Goal: Task Accomplishment & Management: Complete application form

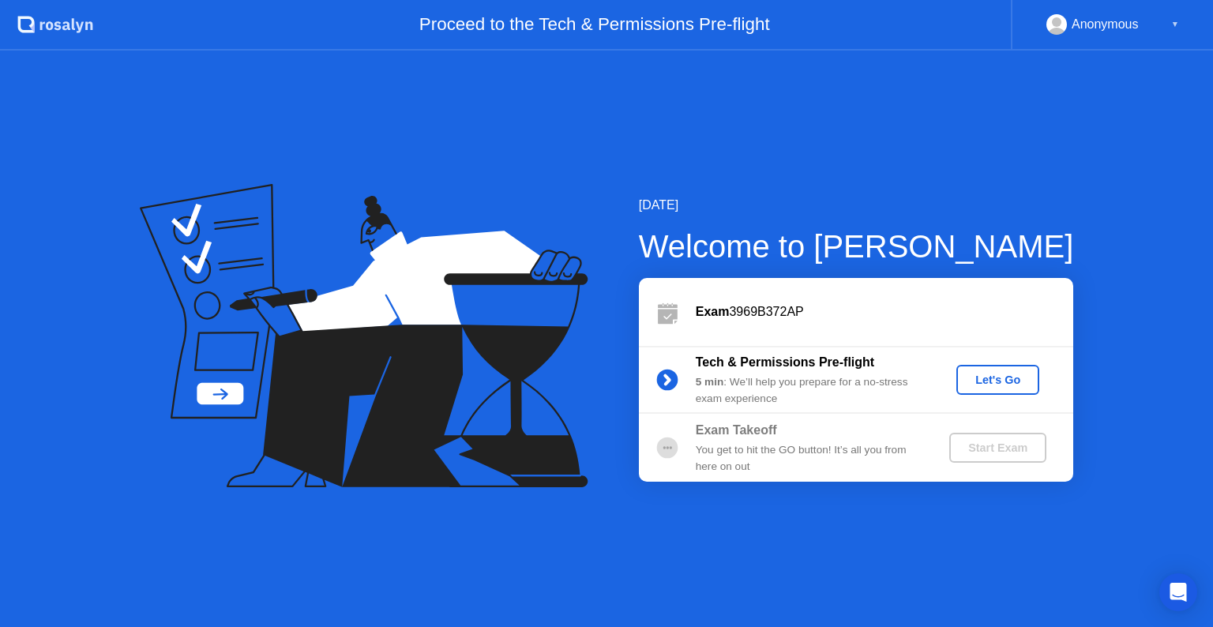
click at [1003, 382] on div "Let's Go" at bounding box center [998, 380] width 70 height 13
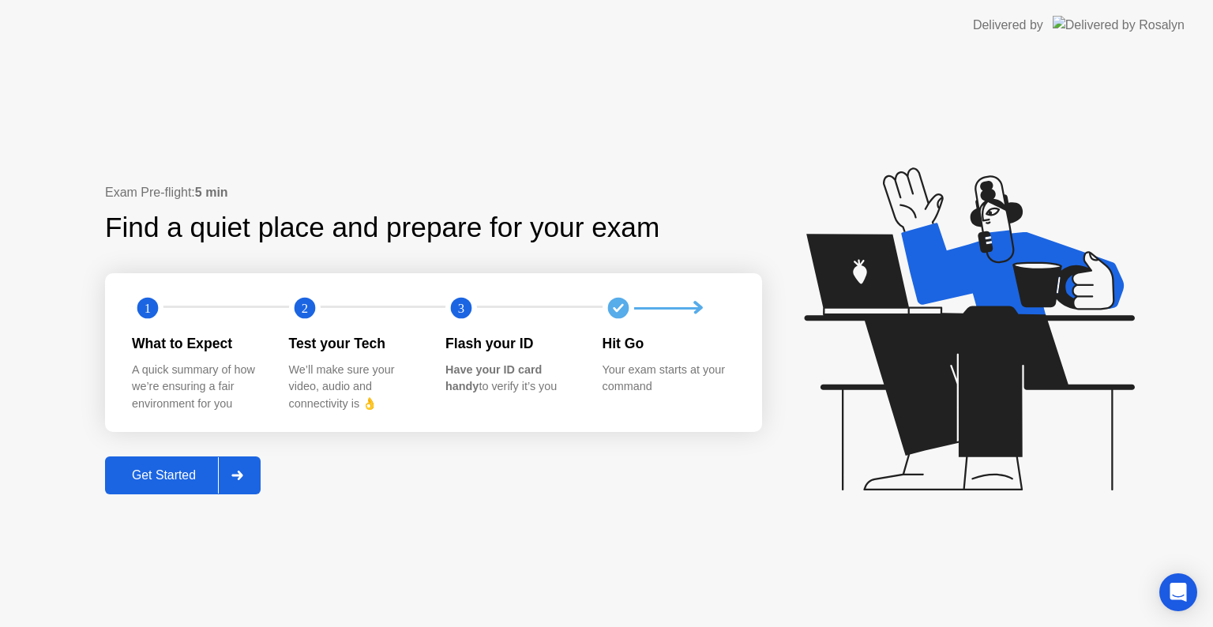
click at [170, 480] on div "Get Started" at bounding box center [164, 475] width 108 height 14
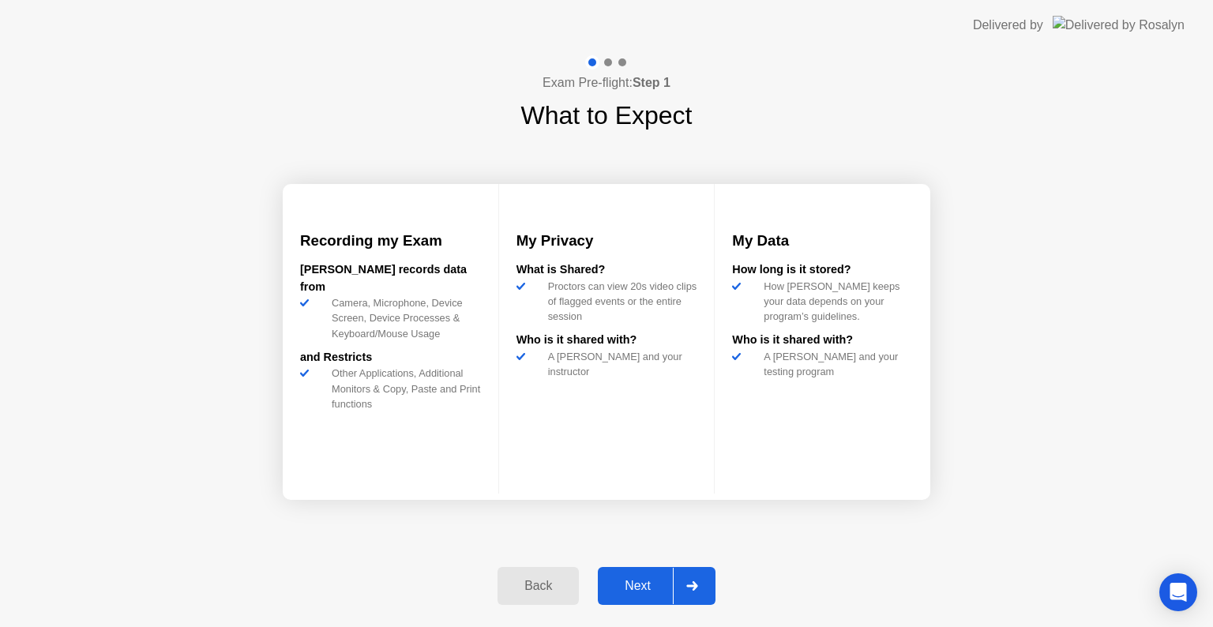
click at [642, 584] on div "Next" at bounding box center [638, 586] width 70 height 14
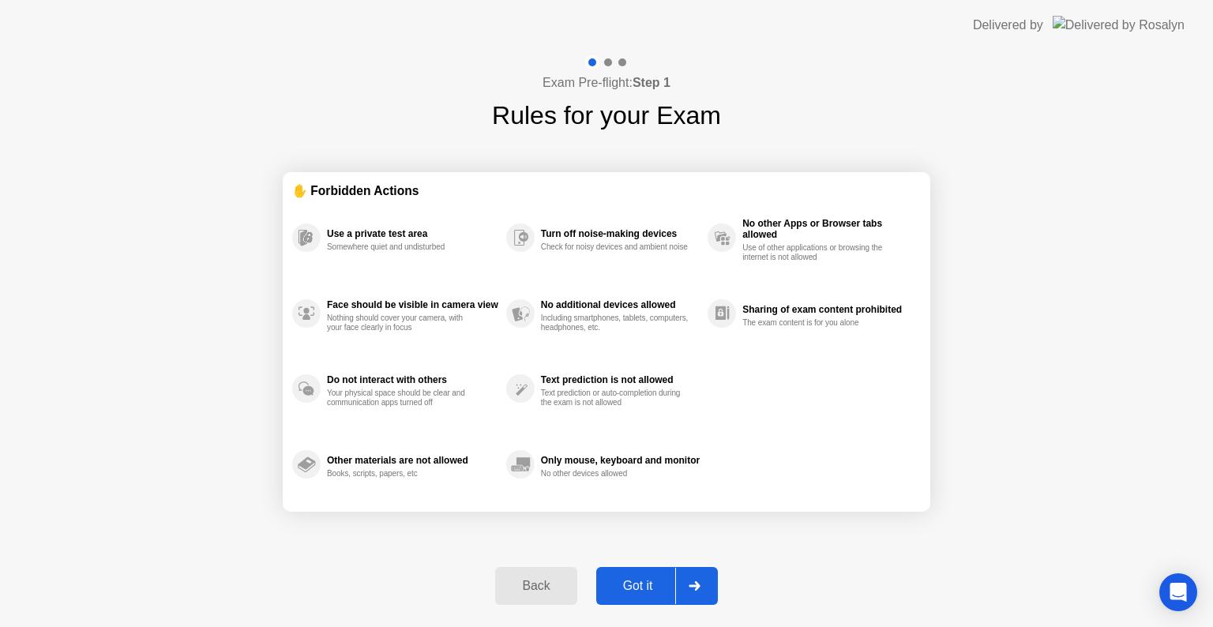
click at [643, 585] on div "Got it" at bounding box center [638, 586] width 74 height 14
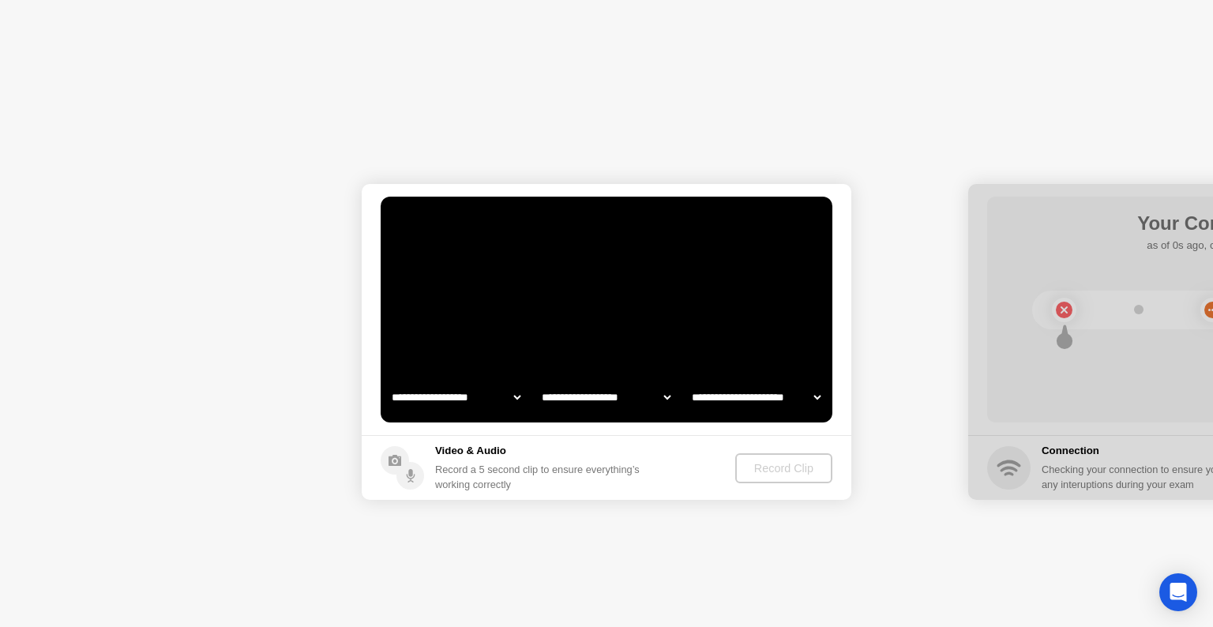
select select "**********"
select select "*******"
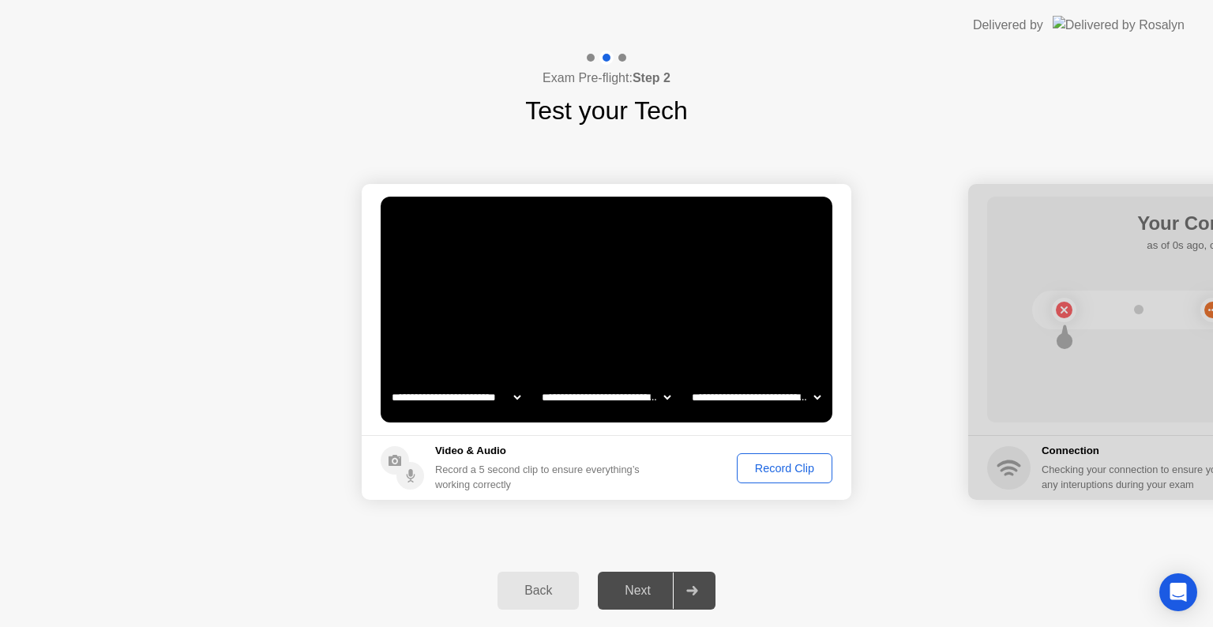
click at [783, 469] on div "Record Clip" at bounding box center [785, 468] width 85 height 13
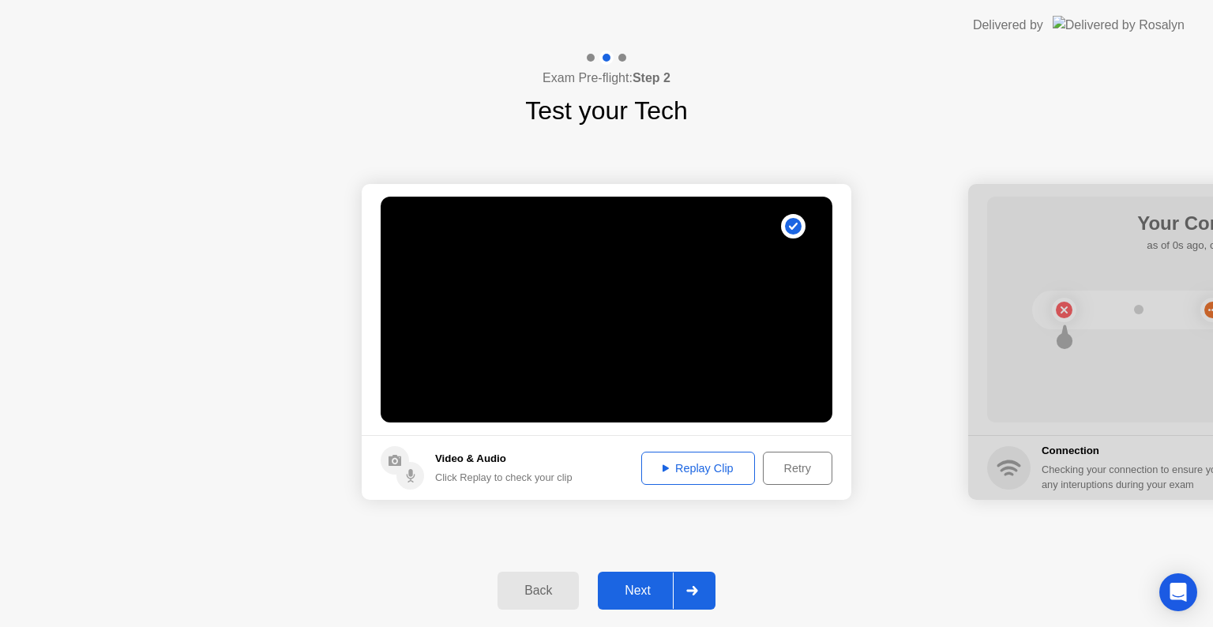
click at [700, 471] on div "Replay Clip" at bounding box center [698, 468] width 103 height 13
click at [636, 588] on div "Next" at bounding box center [638, 591] width 70 height 14
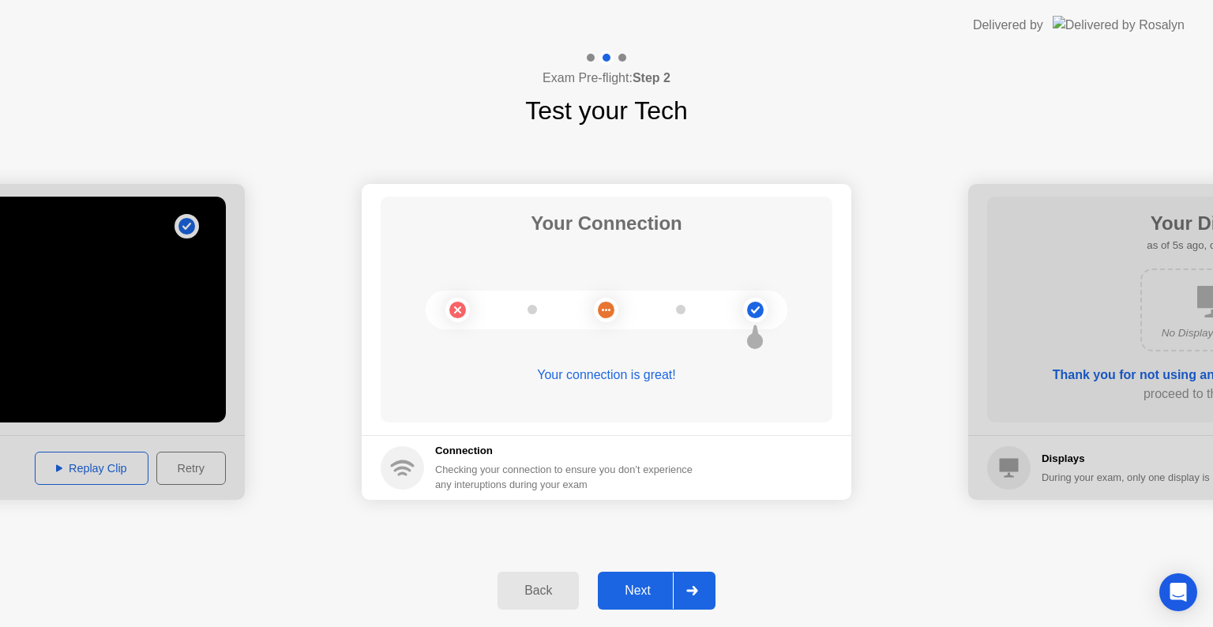
click at [660, 586] on div "Next" at bounding box center [638, 591] width 70 height 14
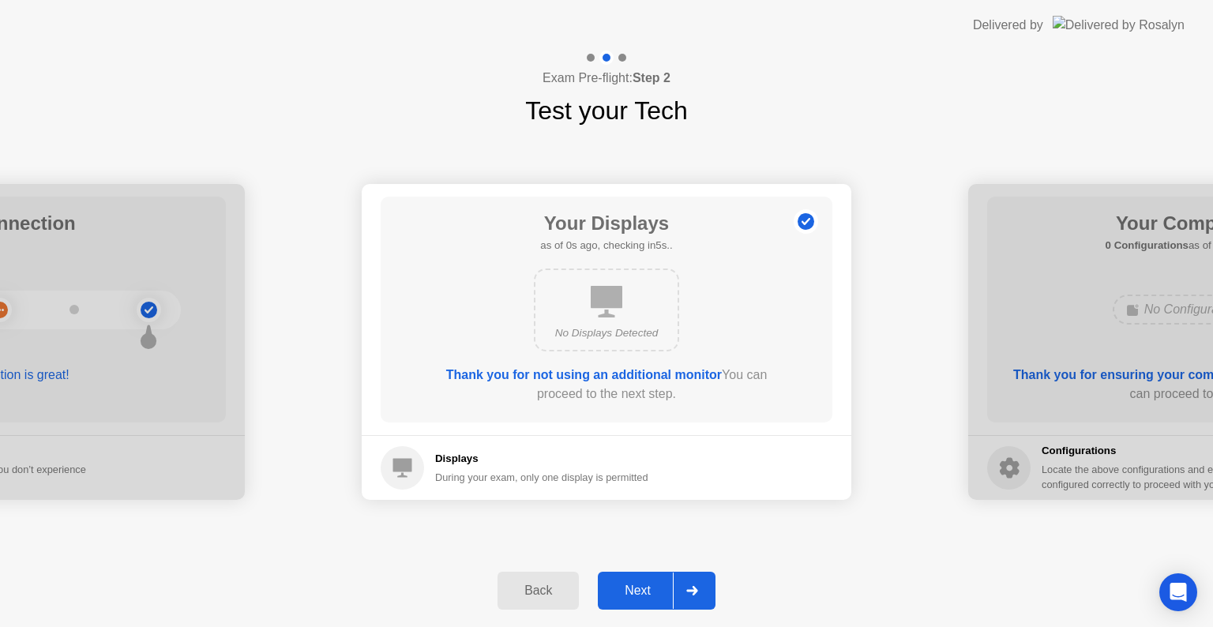
click at [648, 590] on div "Next" at bounding box center [638, 591] width 70 height 14
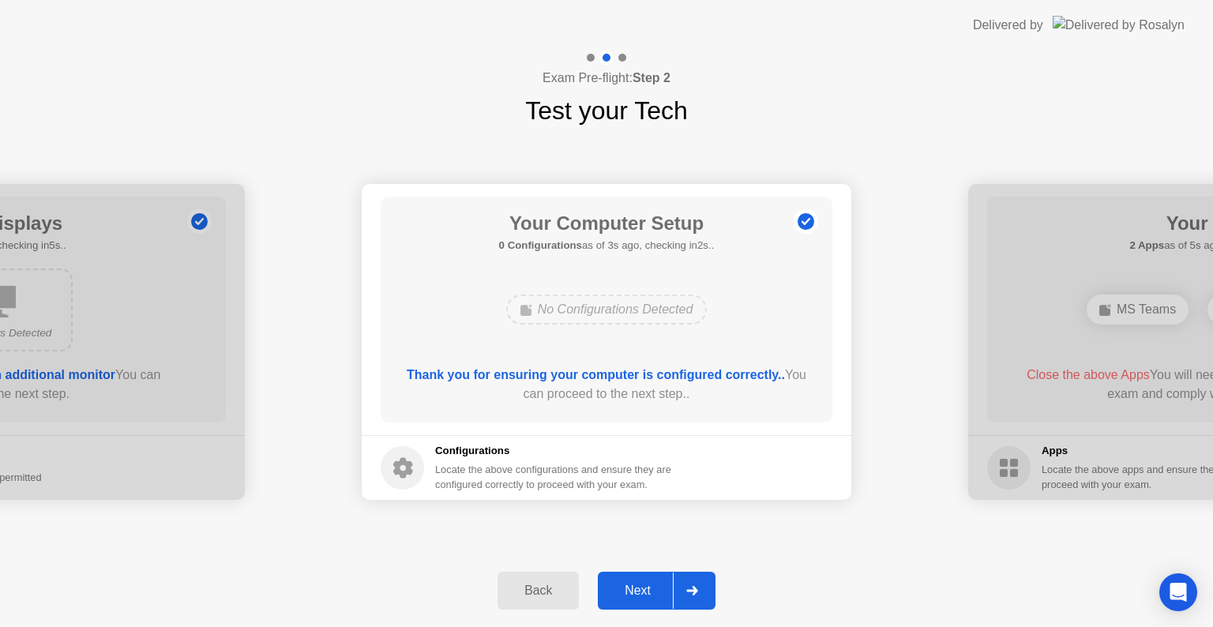
click at [645, 589] on div "Next" at bounding box center [638, 591] width 70 height 14
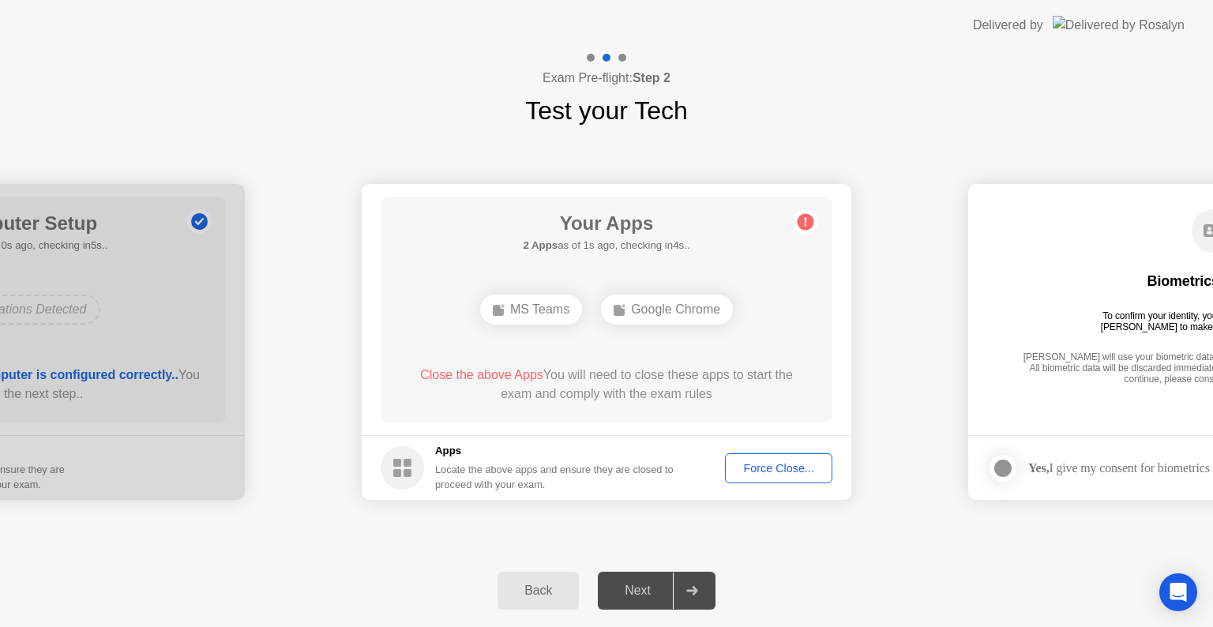
click at [762, 467] on div "Force Close..." at bounding box center [779, 468] width 96 height 13
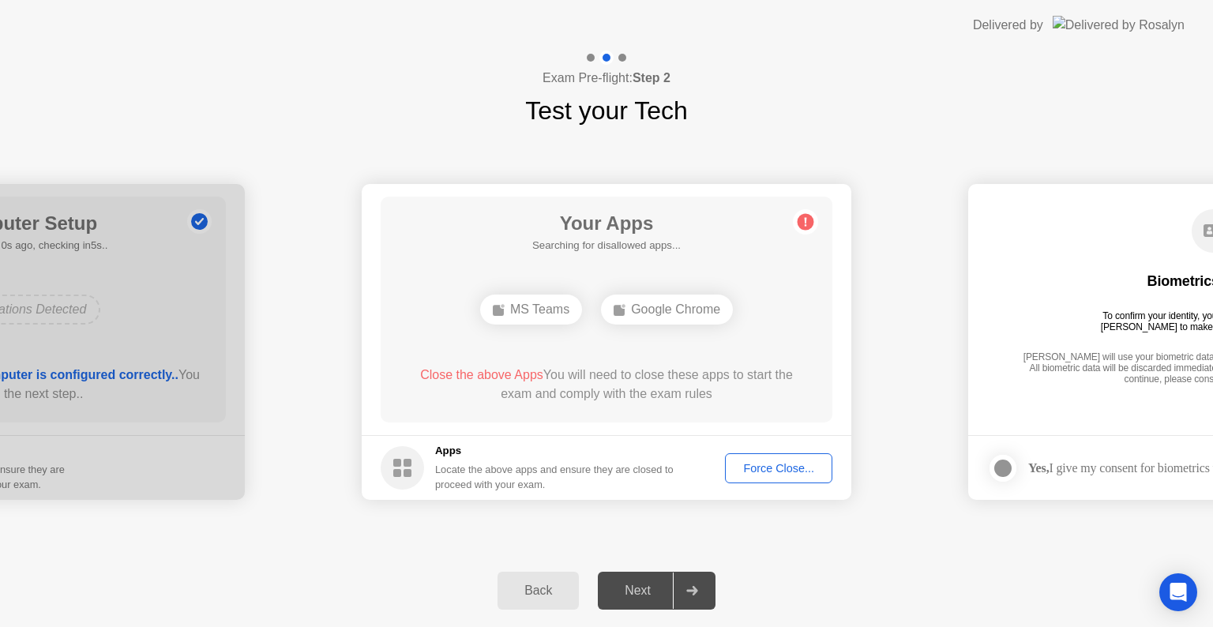
click at [773, 468] on div "Force Close..." at bounding box center [779, 468] width 96 height 13
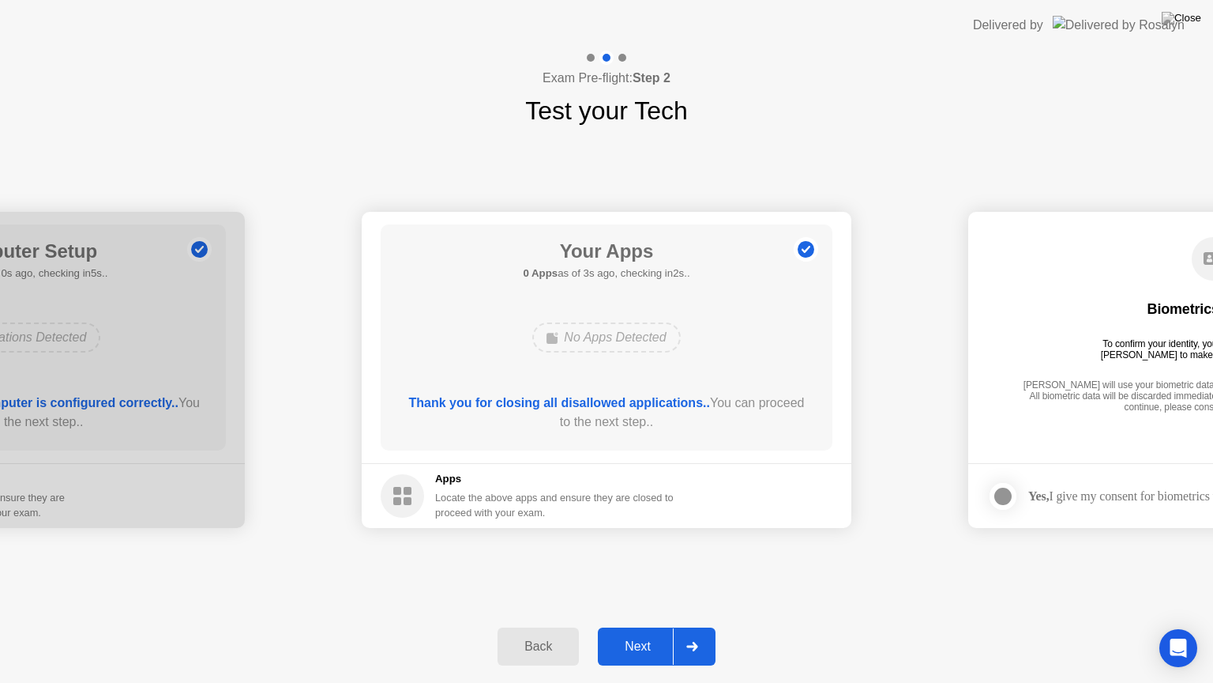
click at [641, 626] on div "Next" at bounding box center [638, 646] width 70 height 14
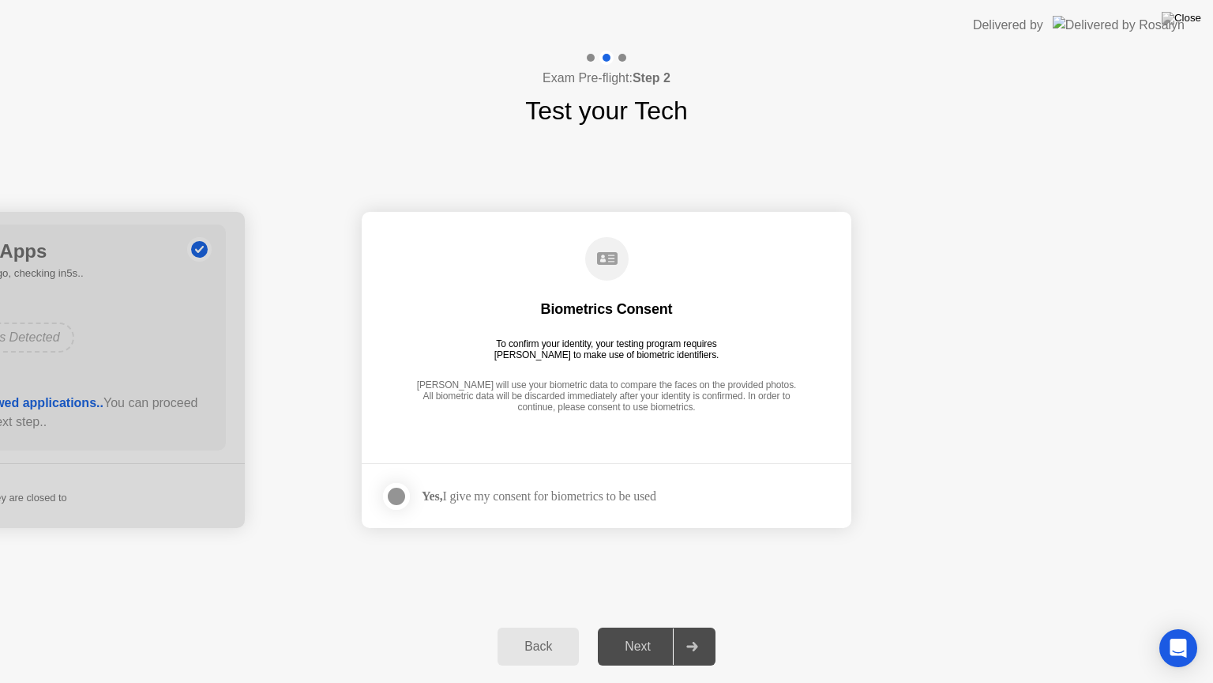
click at [405, 491] on div at bounding box center [396, 496] width 19 height 19
click at [638, 626] on div "Next" at bounding box center [638, 646] width 70 height 14
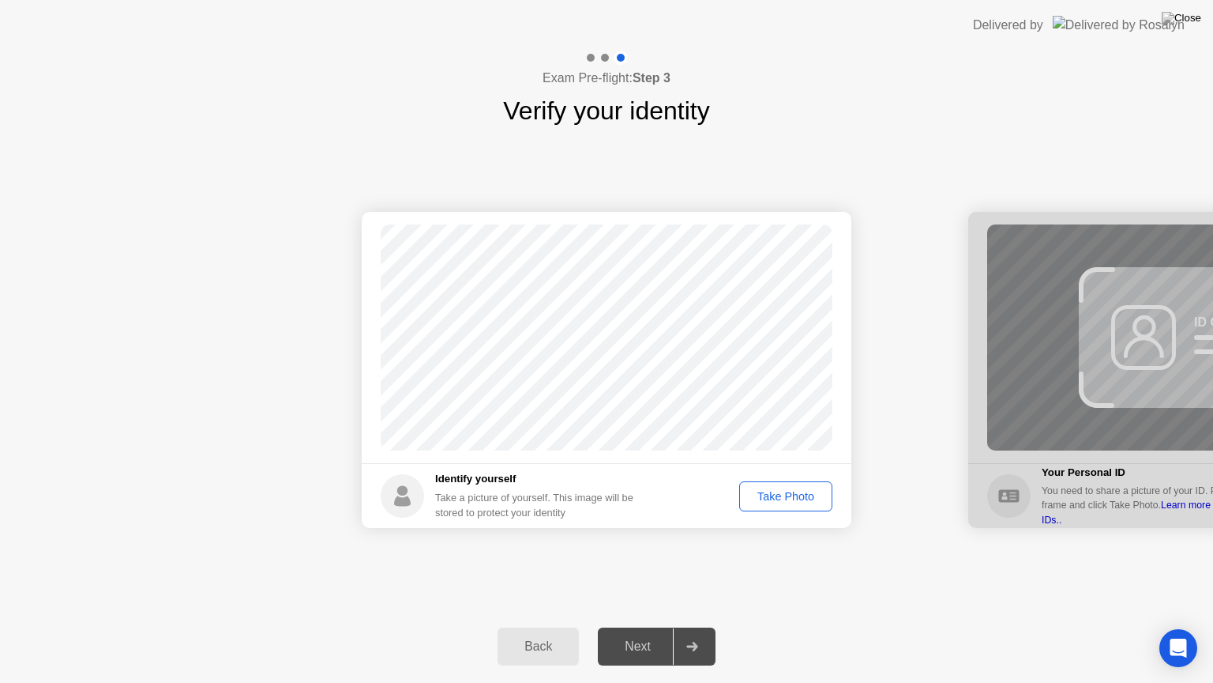
click at [788, 494] on div "Take Photo" at bounding box center [786, 496] width 82 height 13
click at [788, 496] on div "Retake" at bounding box center [796, 496] width 62 height 13
click at [787, 495] on div "Take Photo" at bounding box center [786, 496] width 82 height 13
click at [634, 626] on div "Next" at bounding box center [638, 646] width 70 height 14
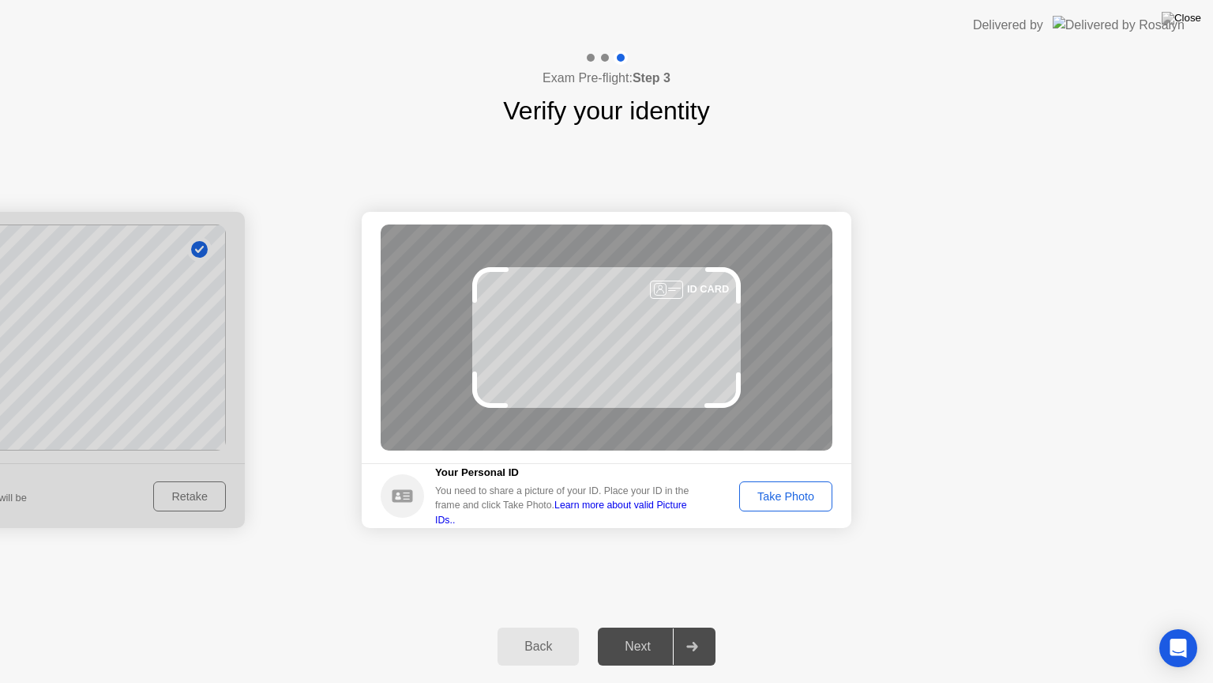
click at [806, 499] on div "Take Photo" at bounding box center [786, 496] width 82 height 13
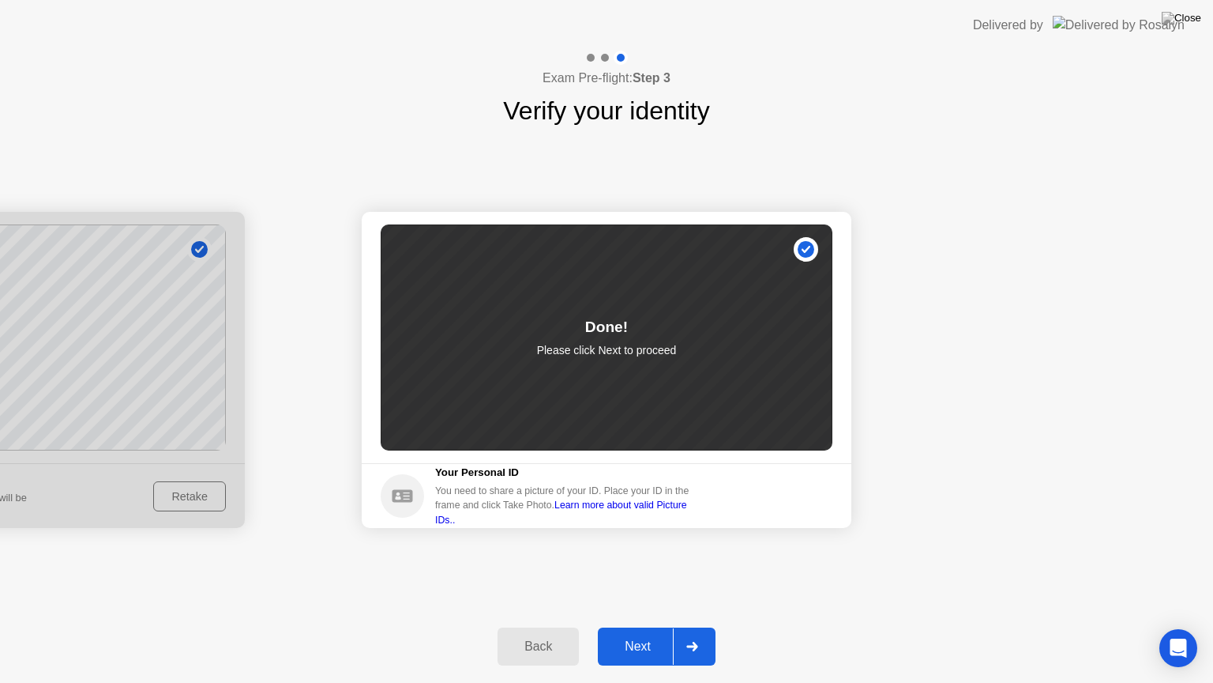
click at [649, 626] on div "Next" at bounding box center [638, 646] width 70 height 14
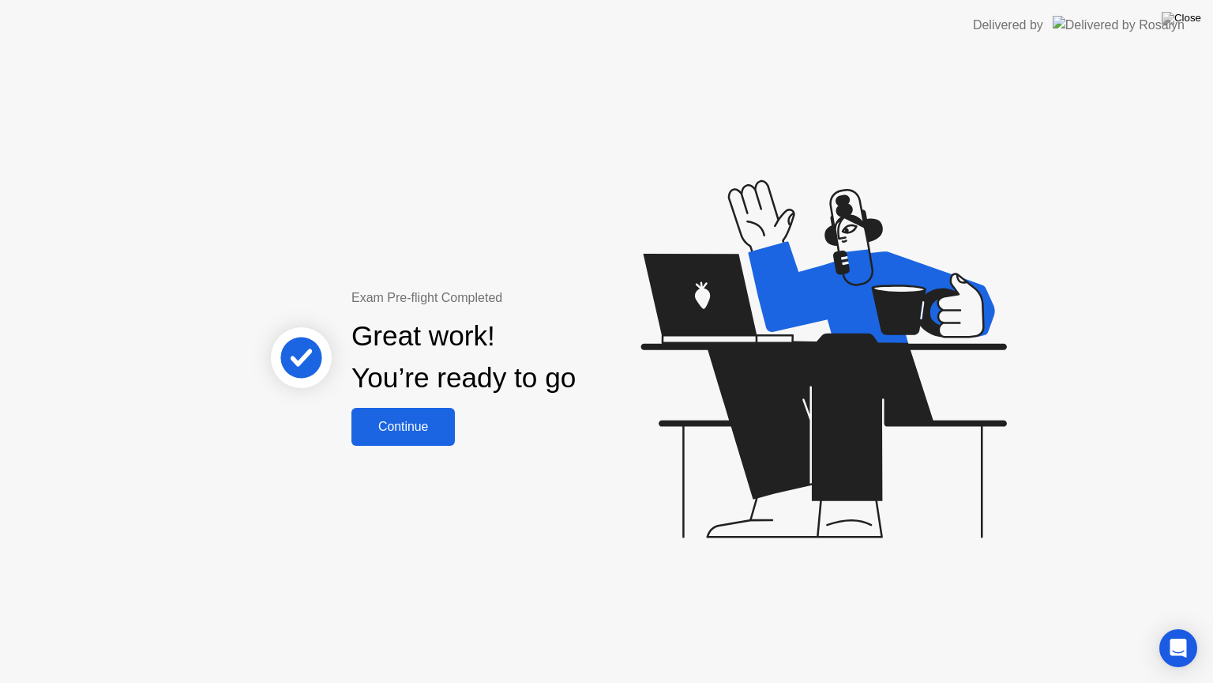
click at [438, 423] on div "Continue" at bounding box center [403, 426] width 94 height 14
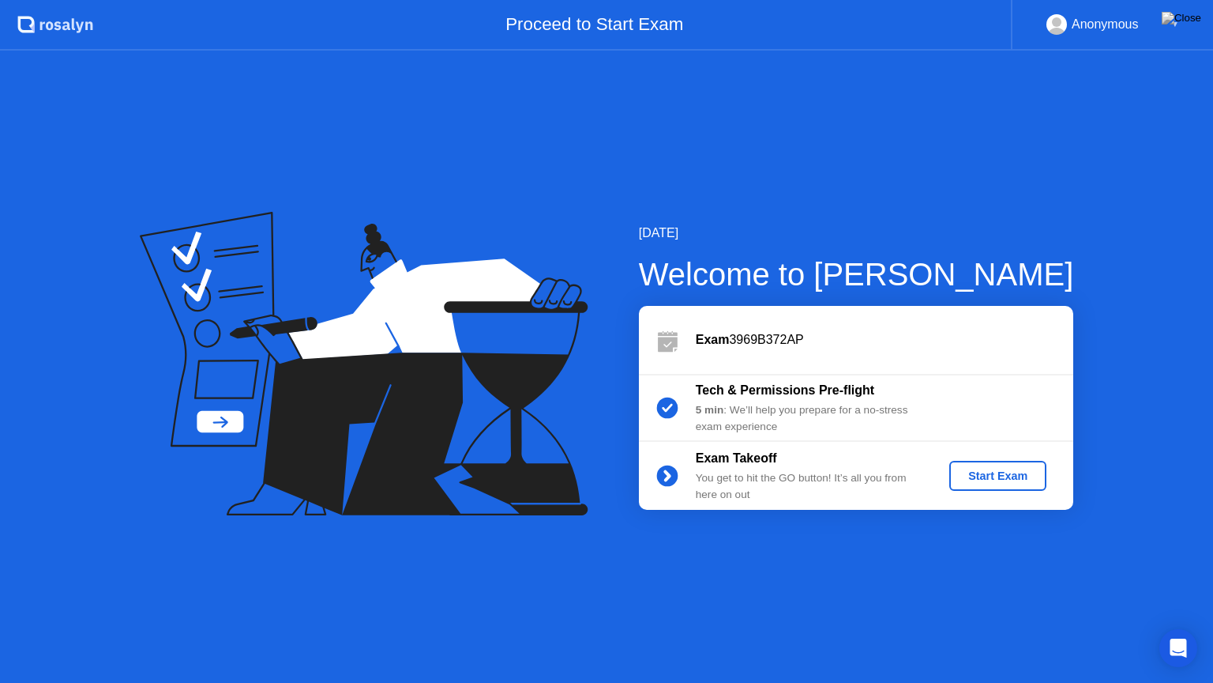
click at [999, 476] on div "Start Exam" at bounding box center [998, 475] width 85 height 13
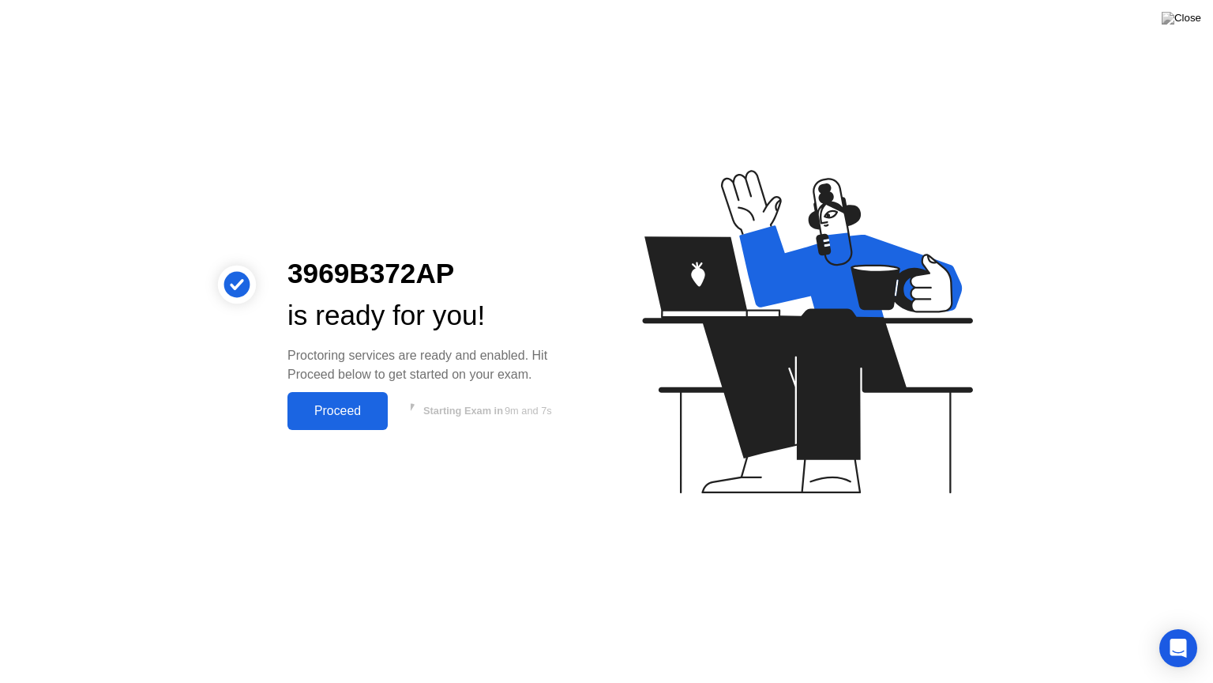
click at [348, 408] on div "Proceed" at bounding box center [337, 411] width 91 height 14
